Goal: Transaction & Acquisition: Book appointment/travel/reservation

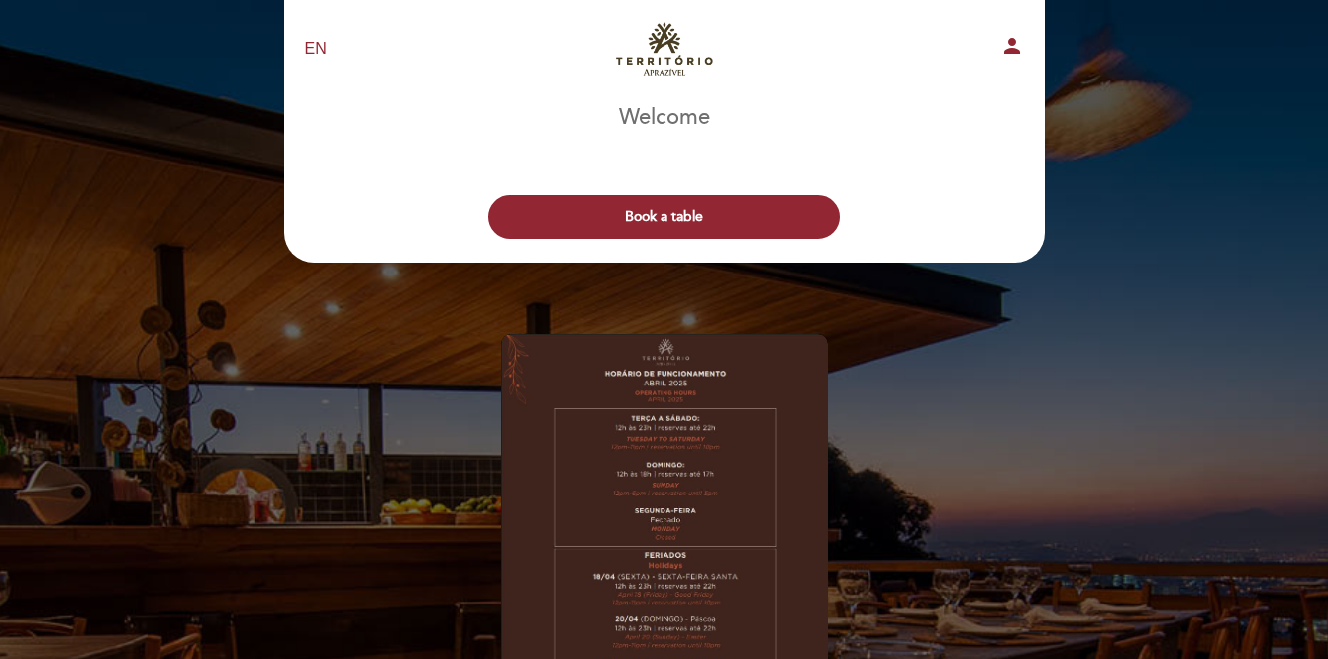
click at [755, 192] on div "Book a table" at bounding box center [664, 211] width 763 height 73
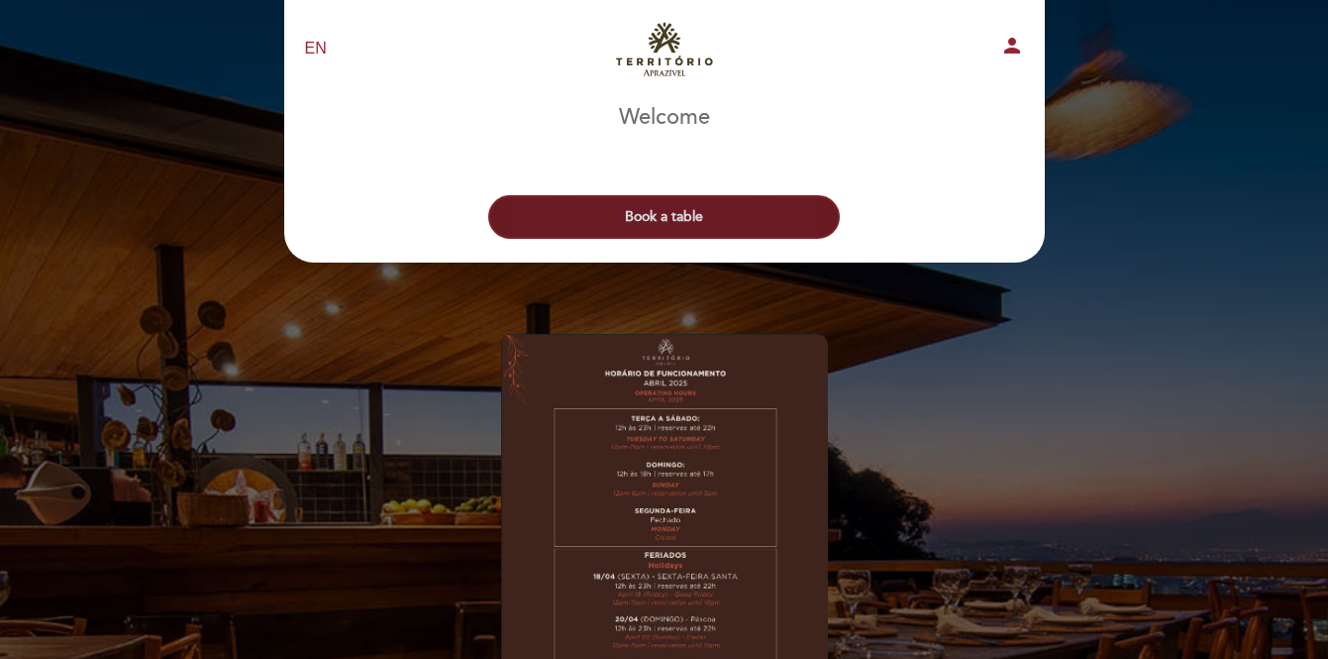
click at [758, 211] on button "Book a table" at bounding box center [664, 217] width 352 height 44
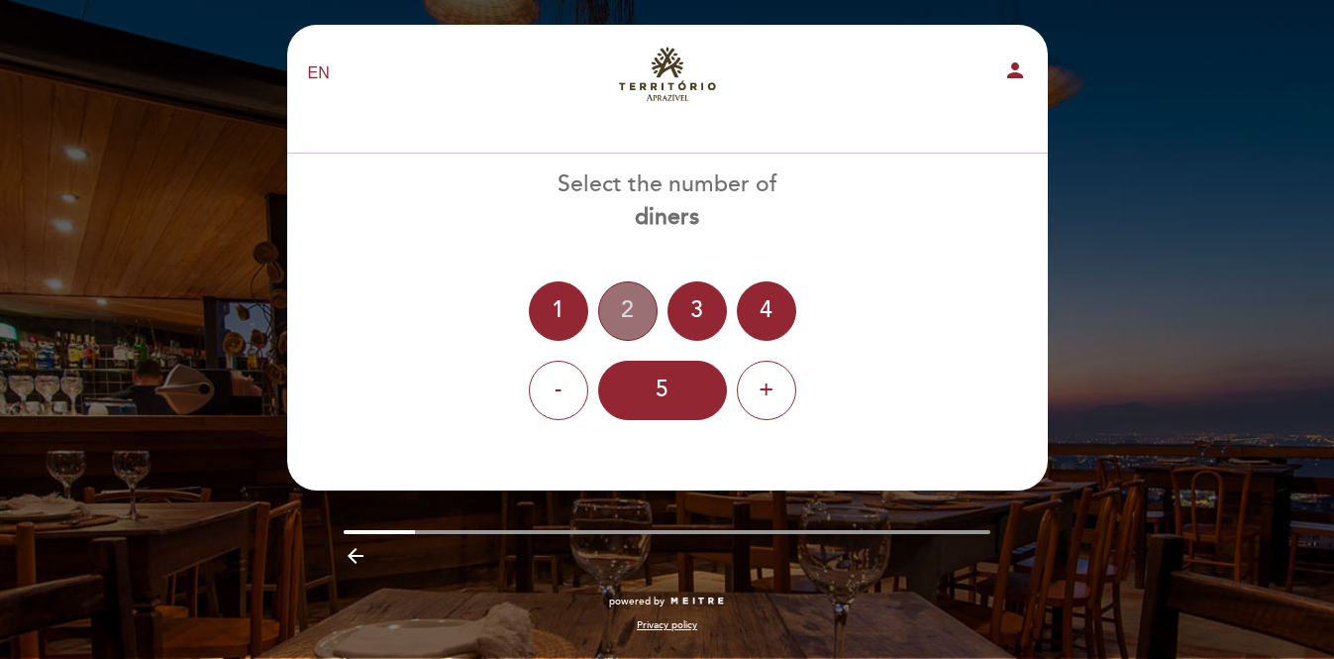
click at [630, 303] on div "2" at bounding box center [627, 310] width 59 height 59
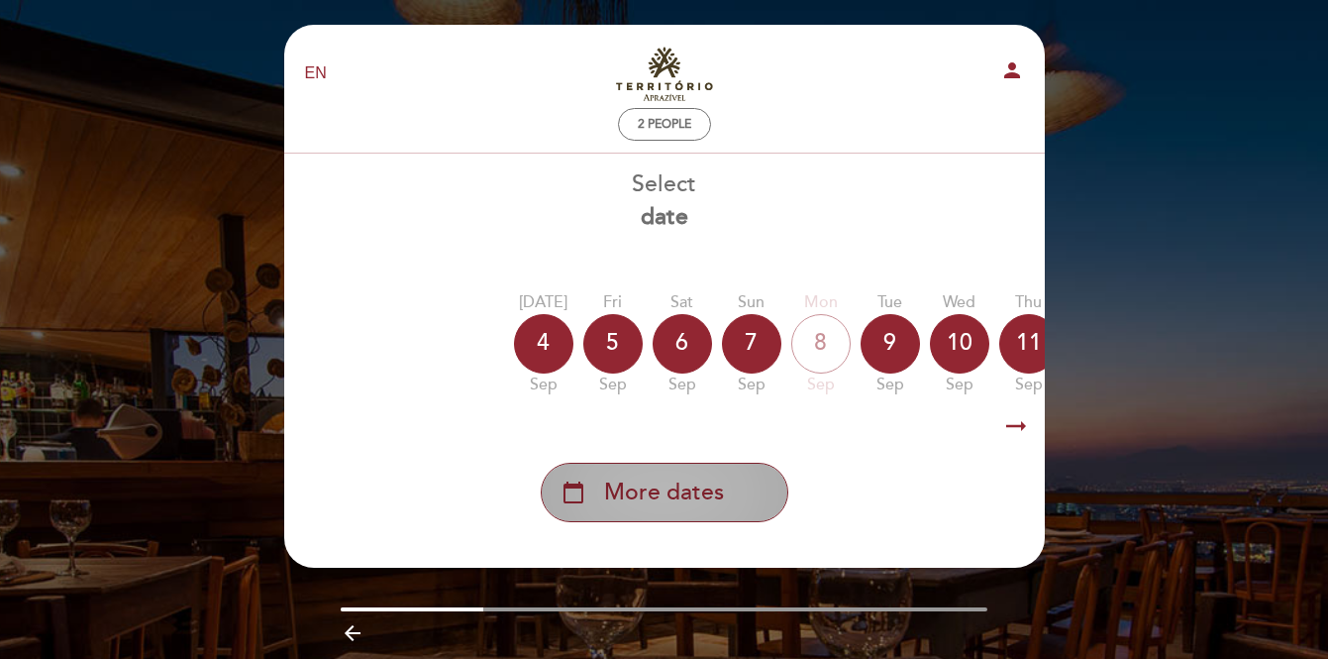
click at [653, 489] on span "More dates" at bounding box center [664, 492] width 120 height 33
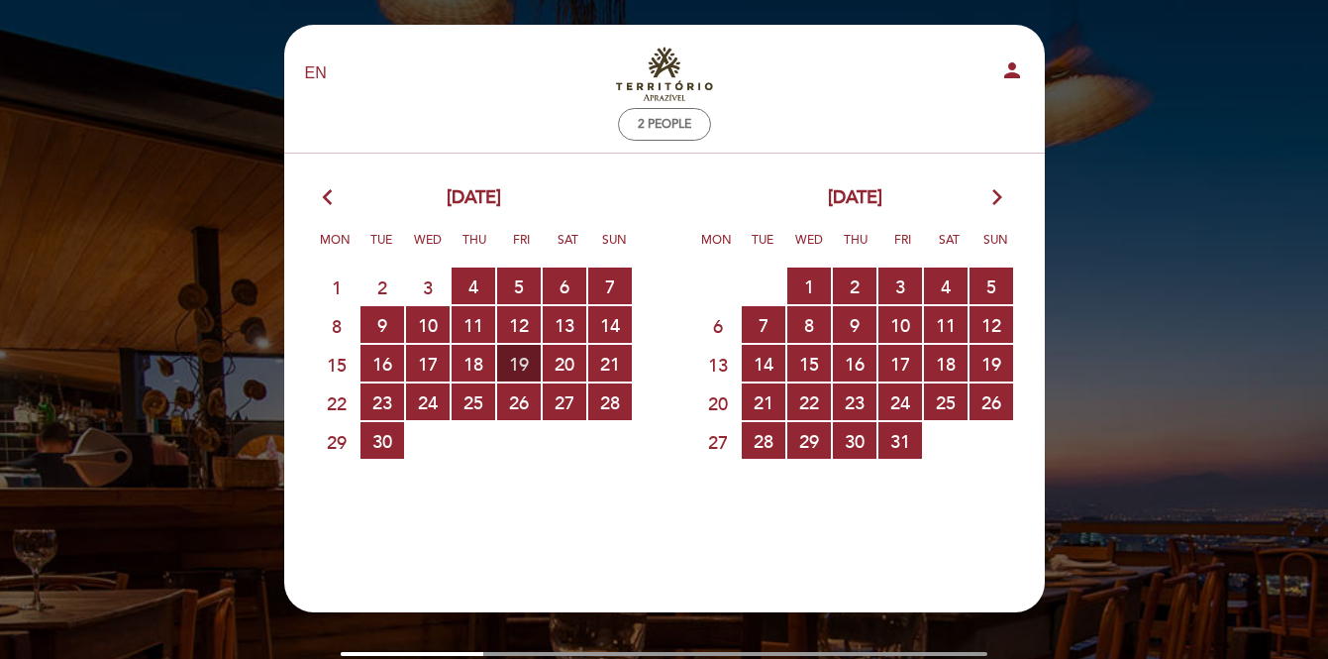
click at [529, 364] on span "19 RESERVATIONS AVAILABLE" at bounding box center [519, 363] width 44 height 37
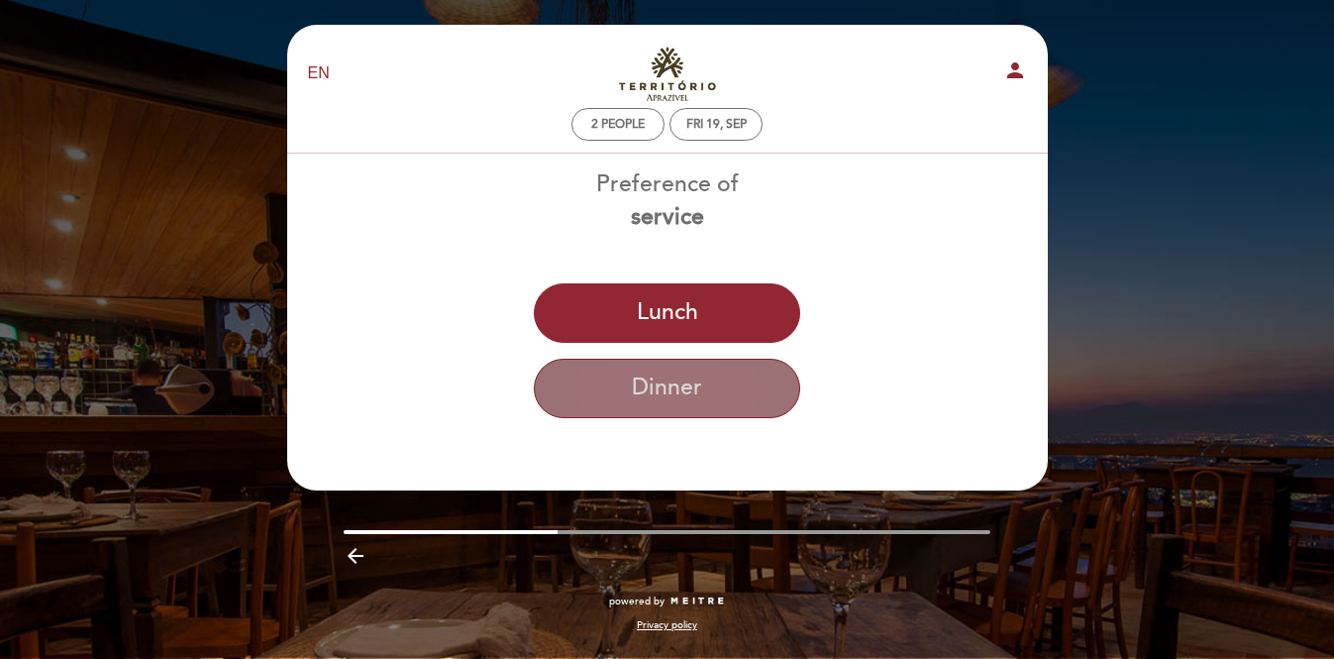
click at [636, 388] on button "Dinner" at bounding box center [667, 387] width 266 height 59
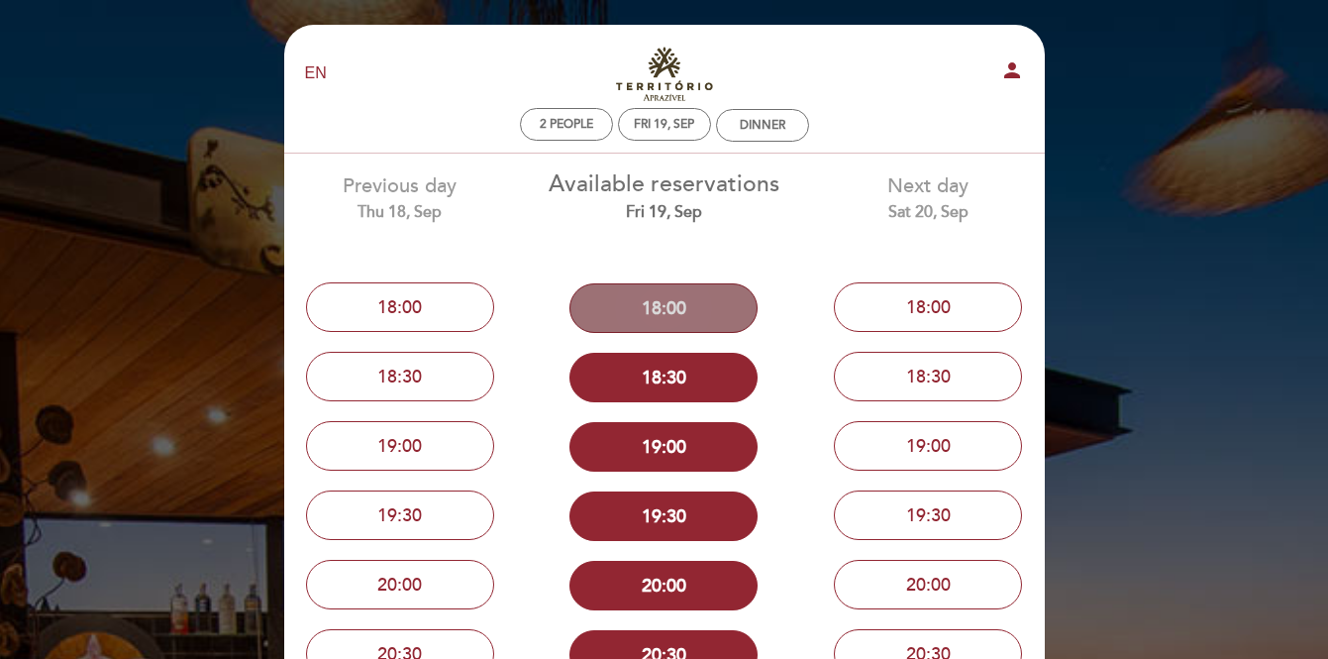
click at [685, 305] on button "18:00" at bounding box center [663, 308] width 188 height 50
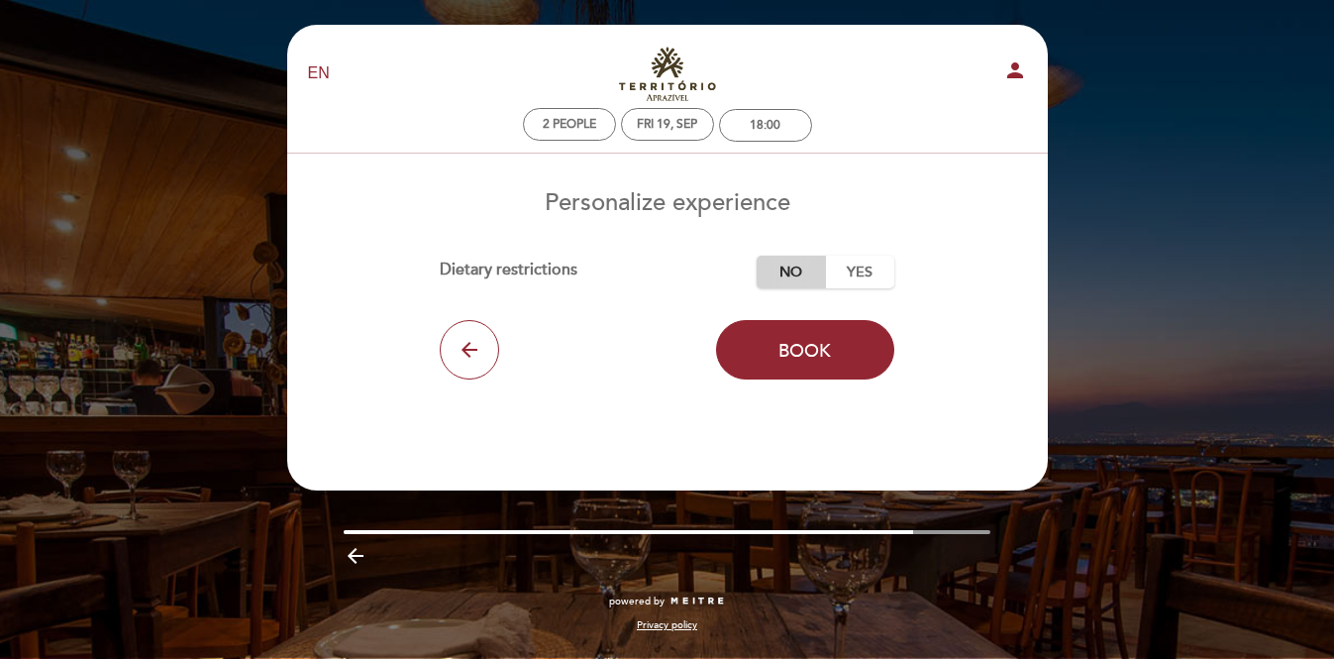
click at [793, 269] on label "No" at bounding box center [791, 272] width 69 height 33
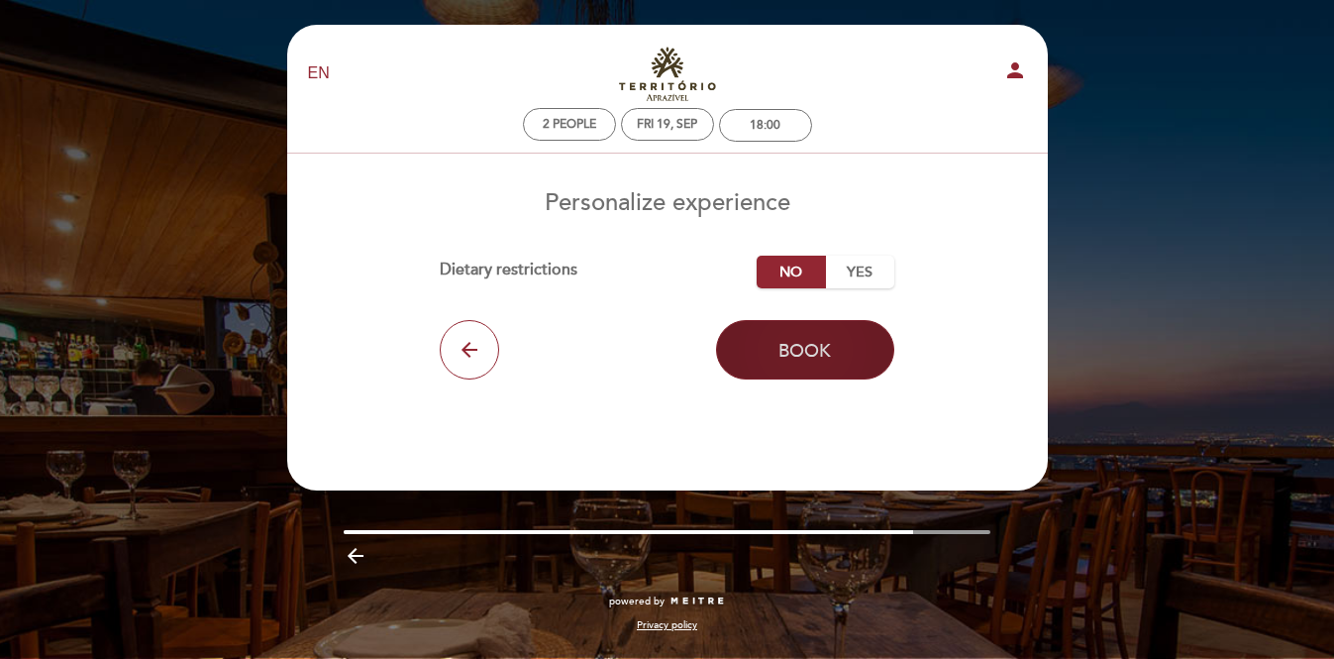
click at [794, 353] on span "Book" at bounding box center [804, 351] width 52 height 22
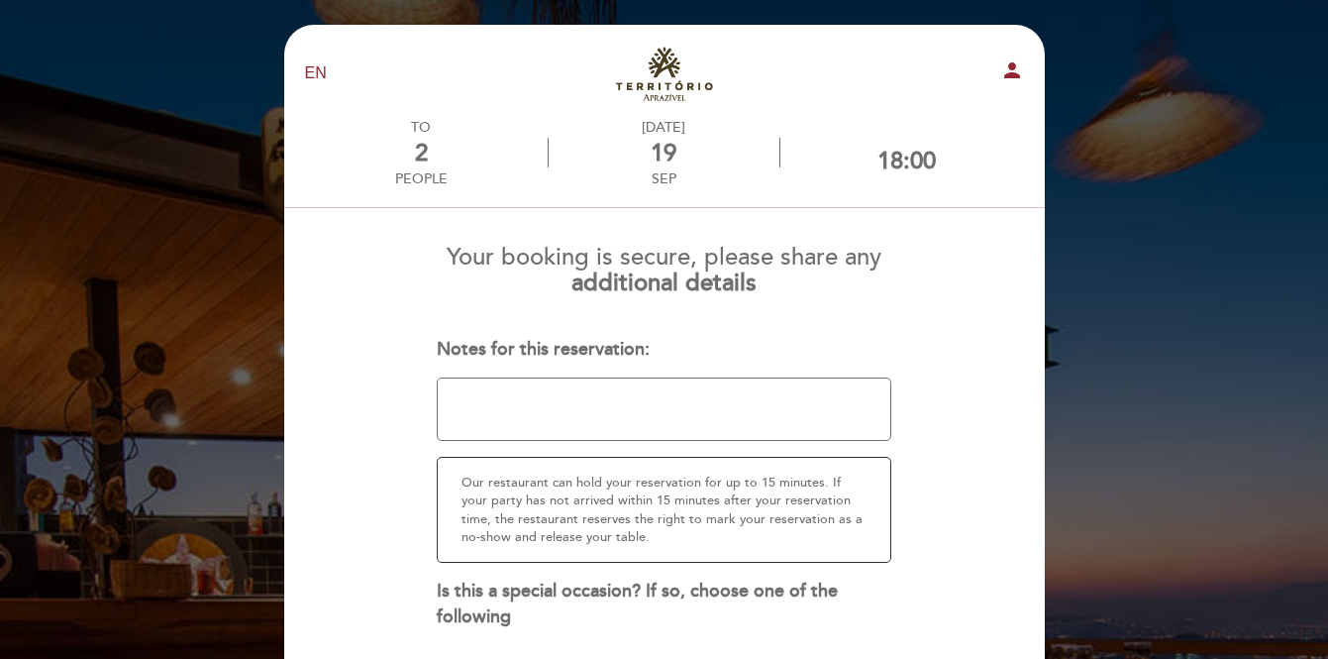
click at [948, 366] on form "Your booking is secure, please share any additional details Notes for this rese…" at bounding box center [664, 527] width 733 height 596
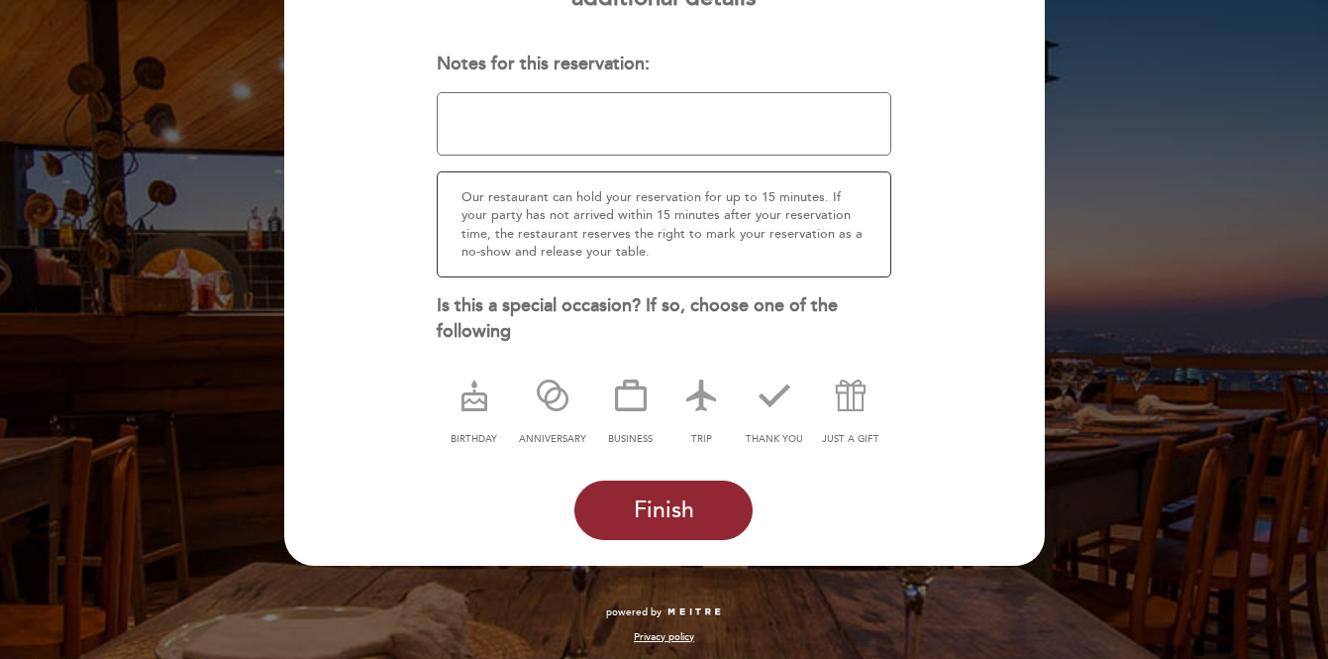
scroll to position [282, 0]
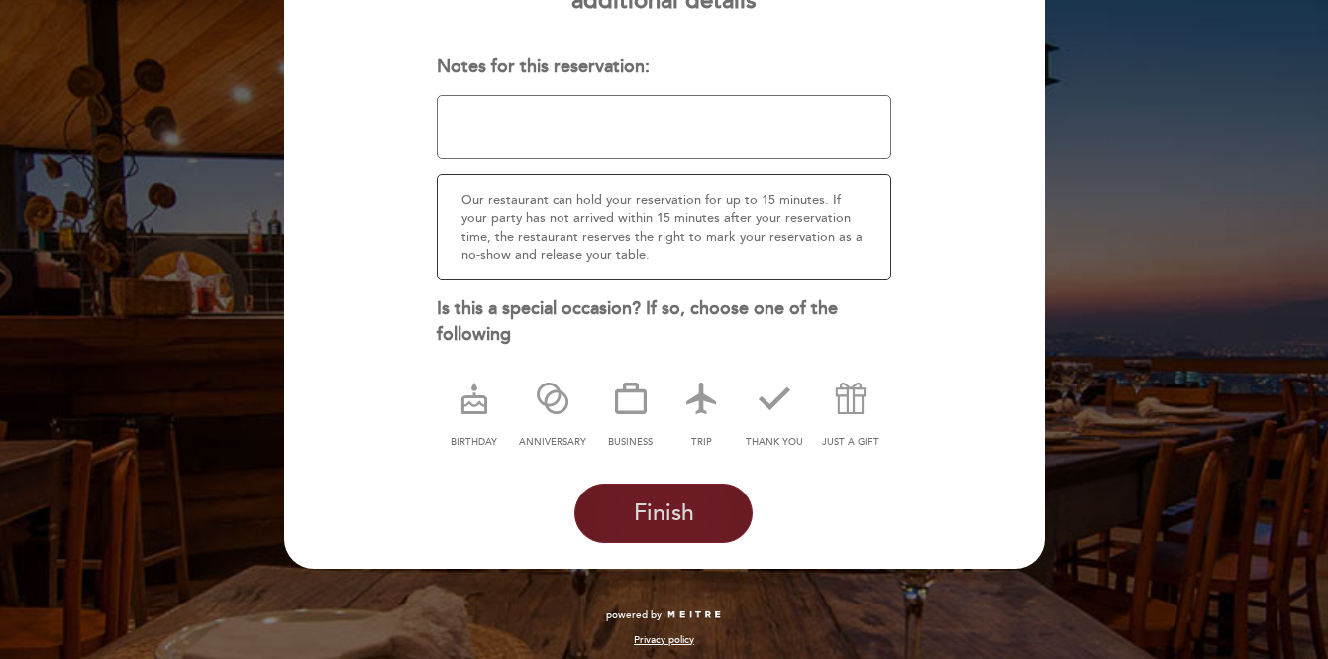
click at [671, 511] on span "Finish" at bounding box center [664, 513] width 60 height 28
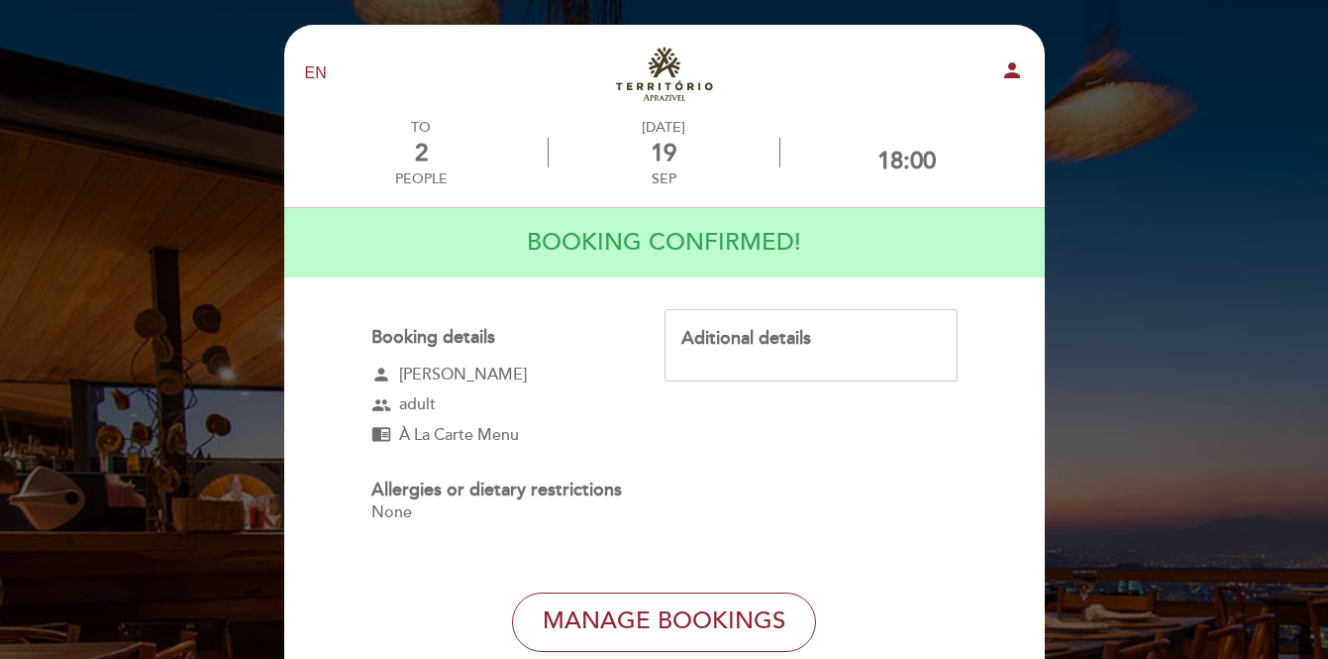
click at [679, 73] on link "Aprazível" at bounding box center [665, 74] width 248 height 54
